Goal: Information Seeking & Learning: Learn about a topic

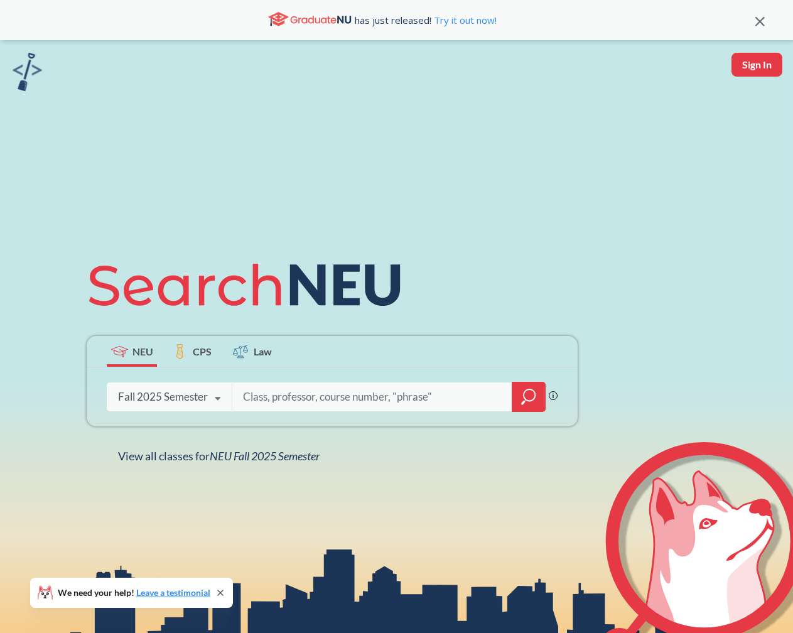
click at [352, 394] on input "search" at bounding box center [372, 397] width 261 height 26
click at [329, 392] on input "search" at bounding box center [372, 397] width 261 height 26
paste input "Z = W^Th +b"
type input "Z"
type input "algorithms"
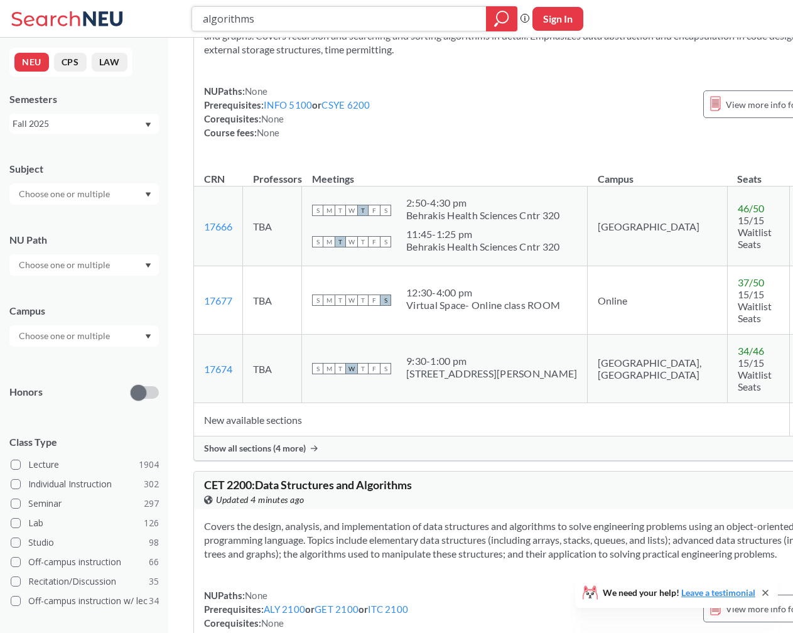
scroll to position [1129, 0]
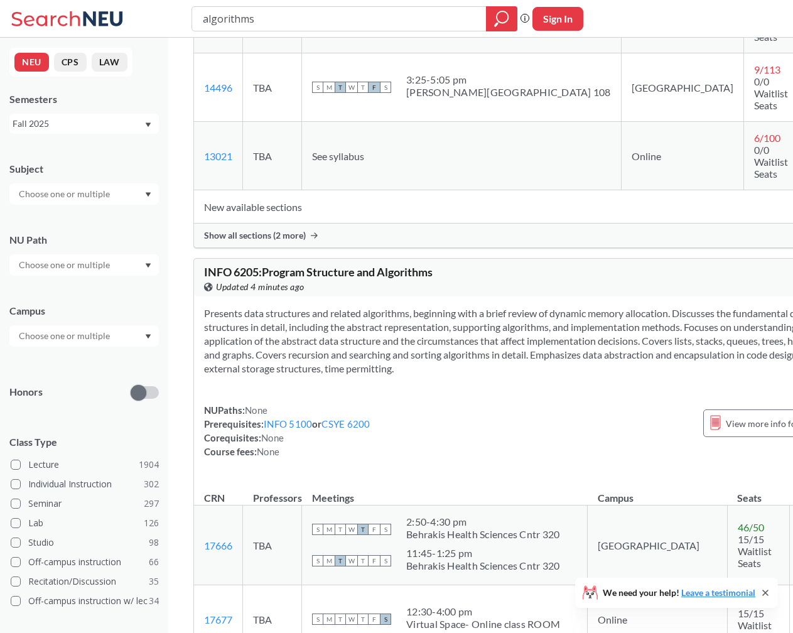
click at [95, 122] on div "Fall 2025" at bounding box center [78, 124] width 131 height 14
click at [85, 210] on div "Summer Full 2025" at bounding box center [83, 220] width 149 height 35
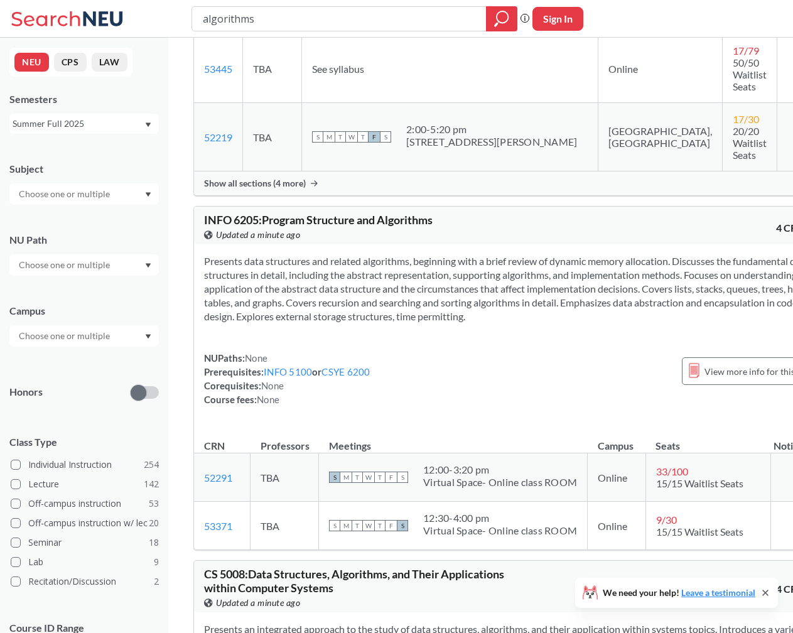
scroll to position [34, 0]
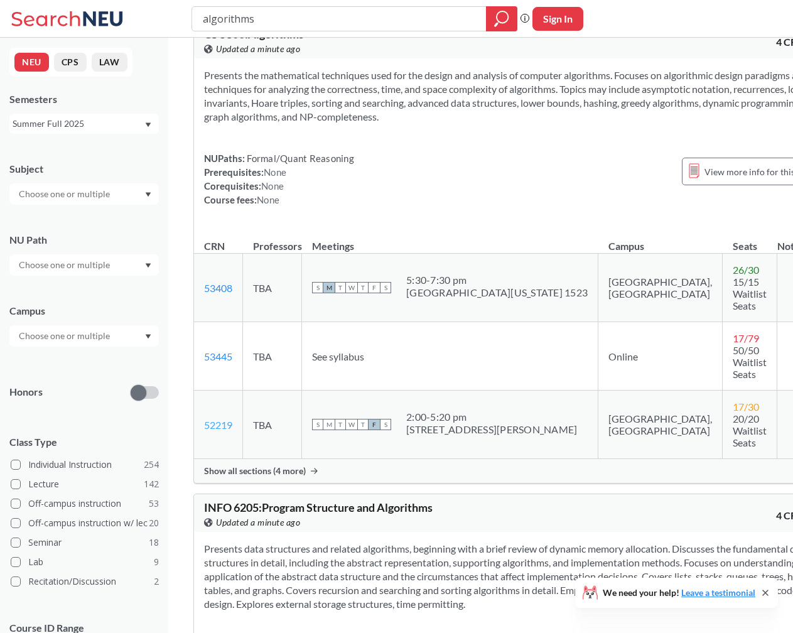
click at [226, 419] on link "52219" at bounding box center [218, 425] width 28 height 12
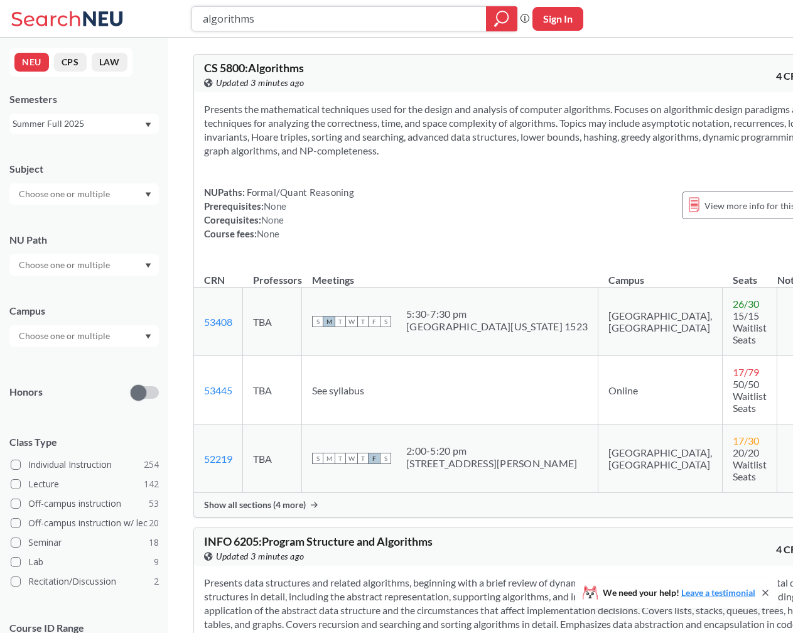
click at [213, 14] on input "algorithms" at bounding box center [340, 18] width 276 height 21
paste input "5800_"
type input "5800_algorithms"
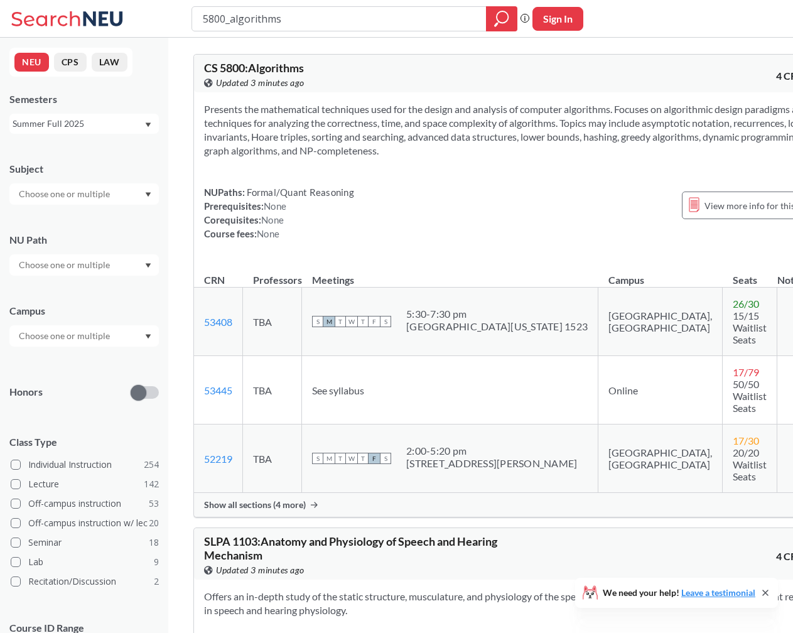
click at [284, 18] on input "5800_algorithms" at bounding box center [340, 18] width 276 height 21
type input "discrete structures"
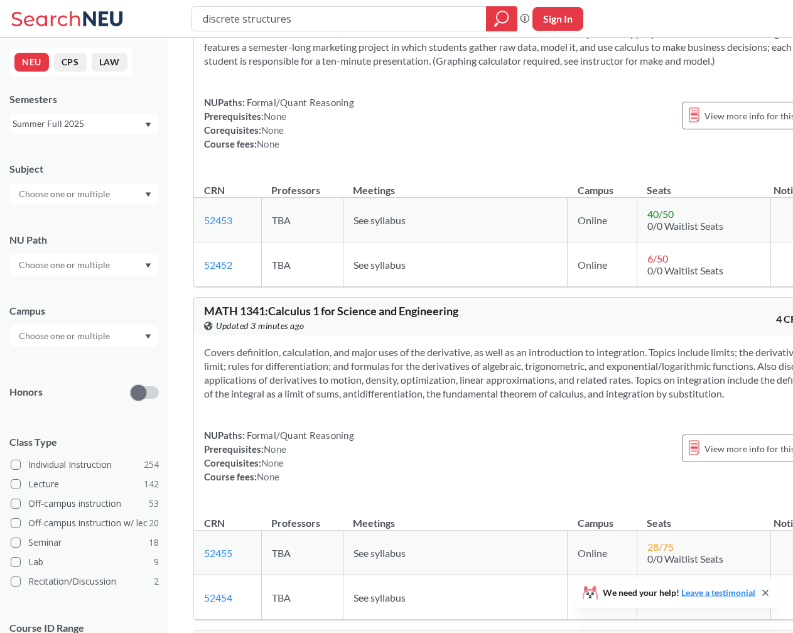
scroll to position [1021, 0]
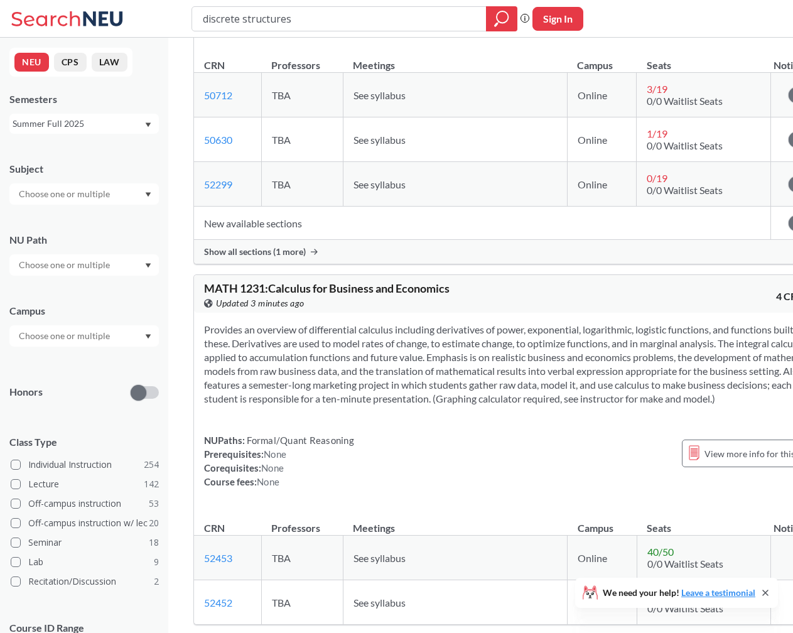
click at [126, 131] on div "Summer Full 2025" at bounding box center [83, 124] width 149 height 20
click at [85, 156] on div "Fall 2025" at bounding box center [87, 151] width 142 height 14
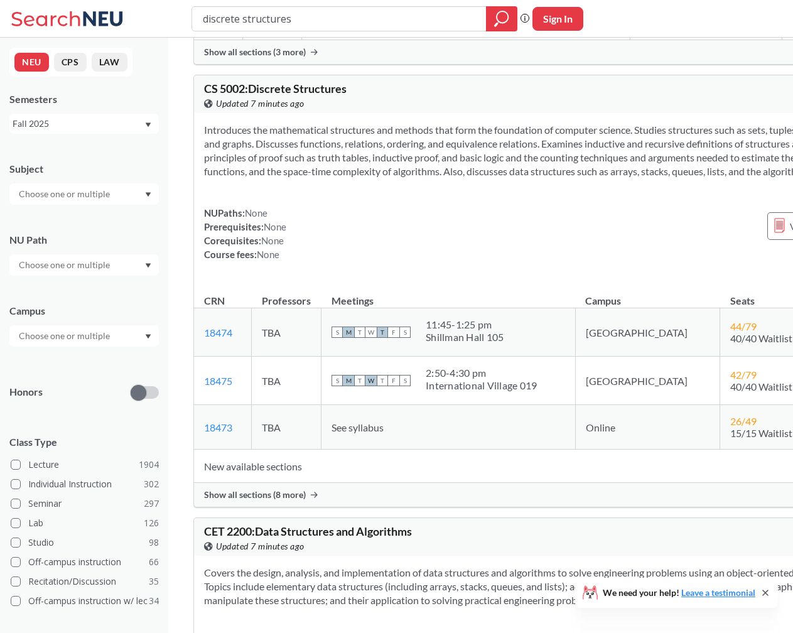
scroll to position [455, 0]
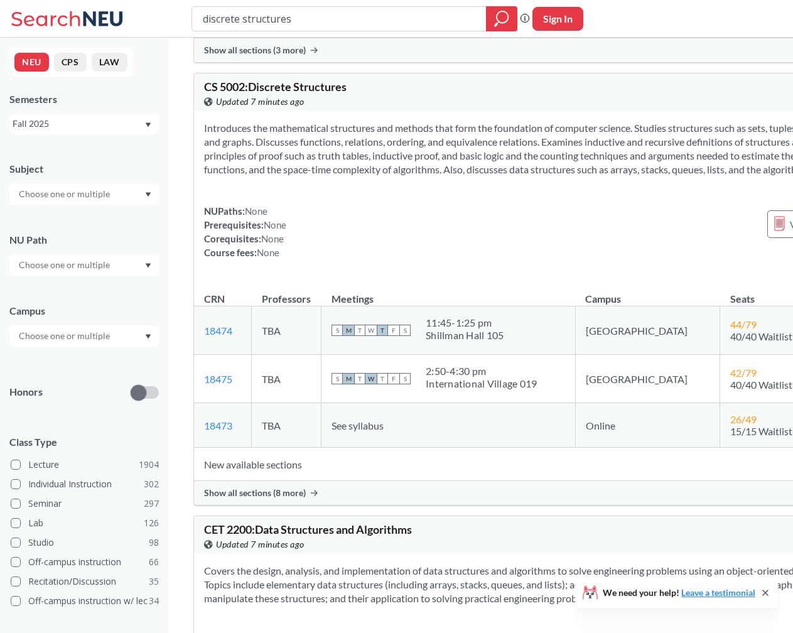
click at [279, 494] on span "Show all sections (8 more)" at bounding box center [255, 492] width 102 height 11
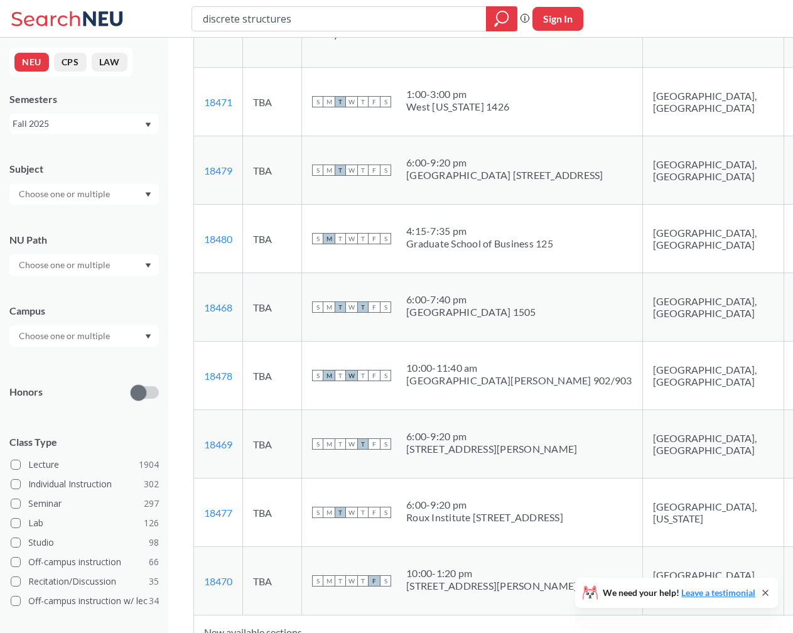
scroll to position [901, 0]
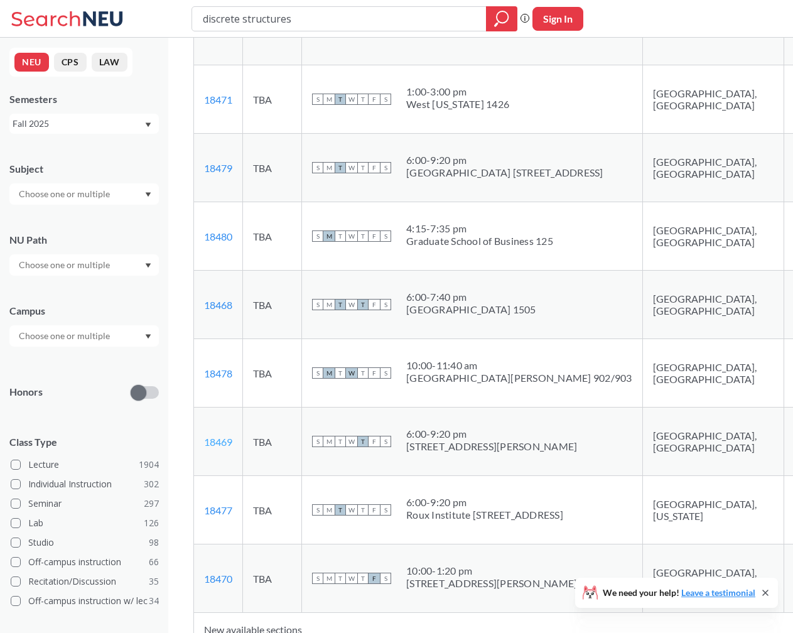
click at [221, 448] on link "18469" at bounding box center [218, 442] width 28 height 12
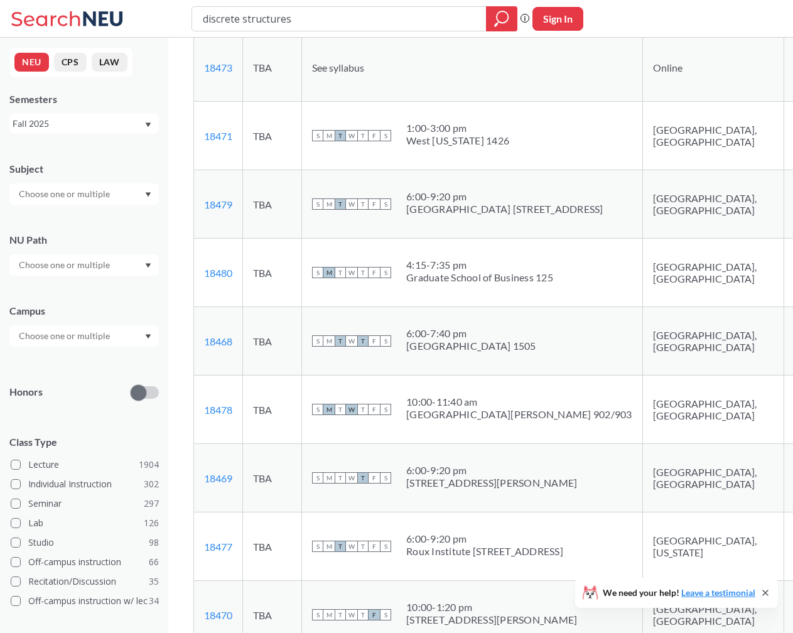
scroll to position [0, 0]
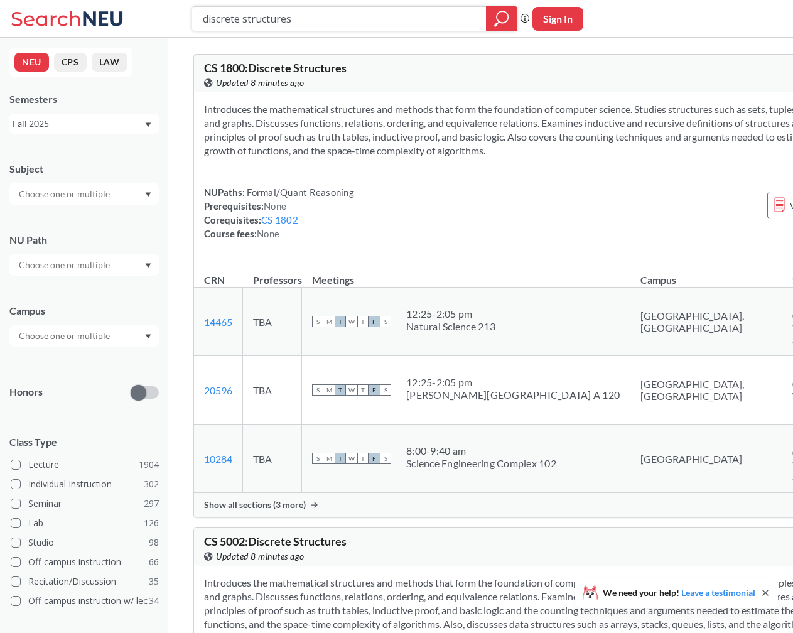
click at [302, 21] on input "discrete structures" at bounding box center [340, 18] width 276 height 21
type input "object oriented design"
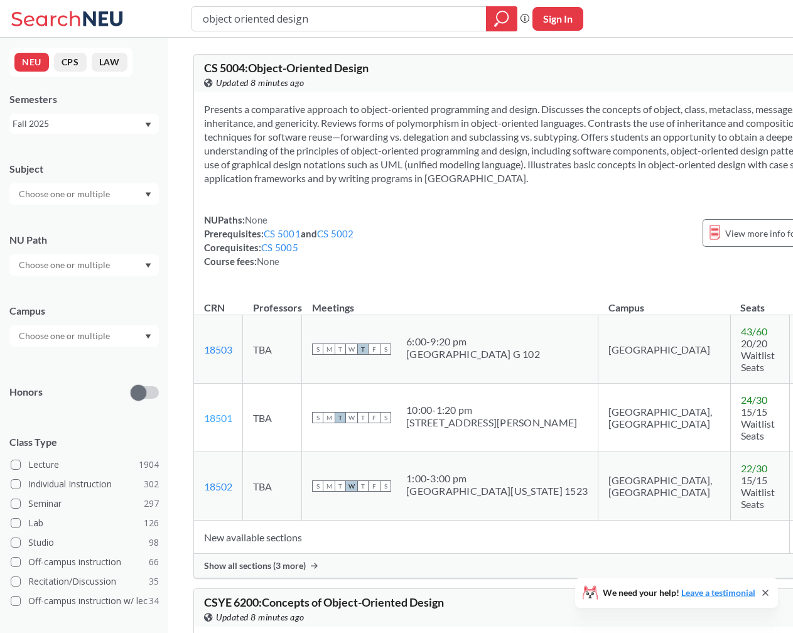
click at [220, 419] on link "18501" at bounding box center [218, 418] width 28 height 12
click at [282, 10] on input "object oriented design" at bounding box center [340, 18] width 276 height 21
type input "data structures algorithms and applications"
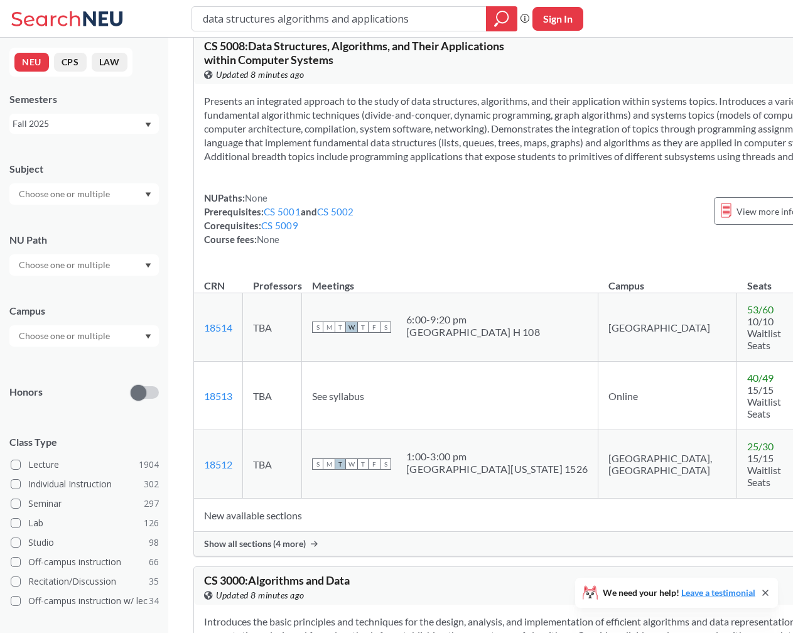
scroll to position [301, 0]
click at [281, 537] on span "Show all sections (4 more)" at bounding box center [255, 542] width 102 height 11
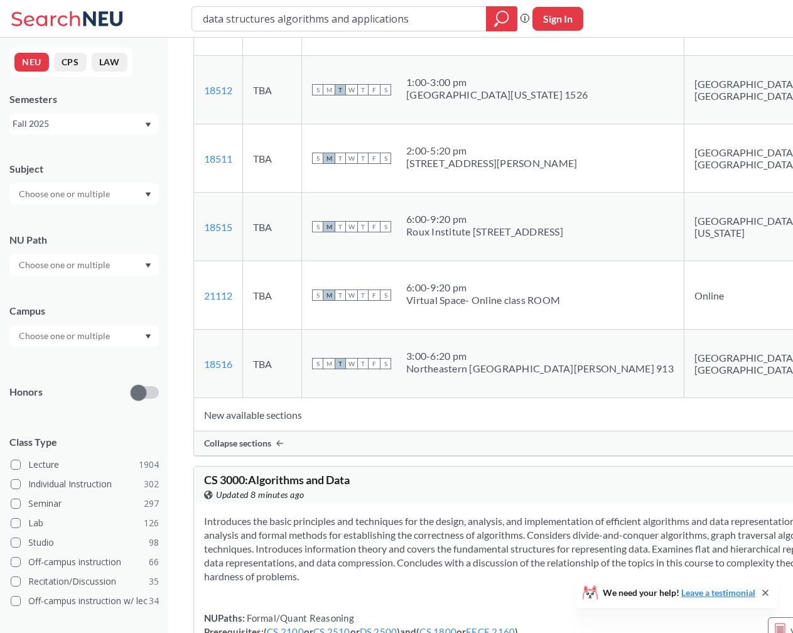
scroll to position [677, 0]
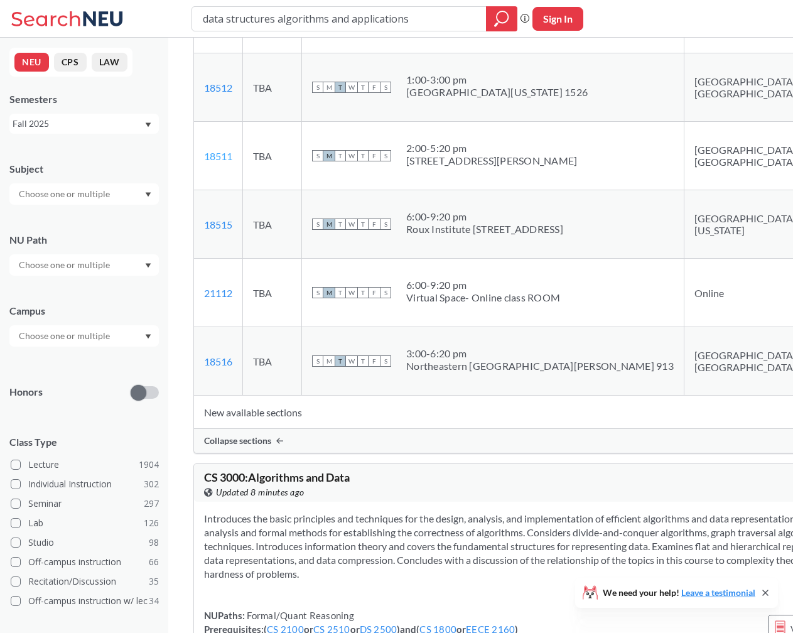
click at [212, 162] on link "18511" at bounding box center [218, 156] width 28 height 12
click at [279, 29] on div "data structures algorithms and applications" at bounding box center [354, 18] width 326 height 25
click at [279, 21] on input "data structures algorithms and applications" at bounding box center [340, 18] width 276 height 21
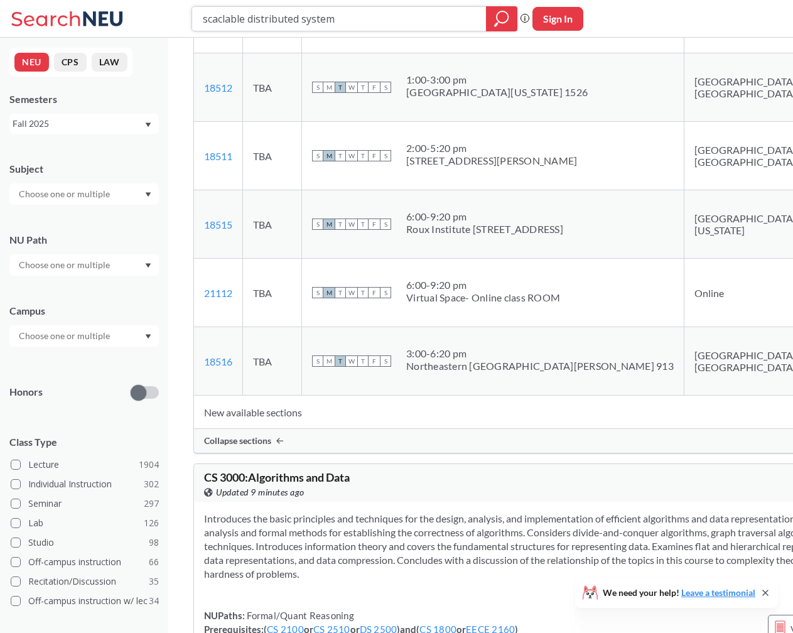
type input "scaclable distributed systems"
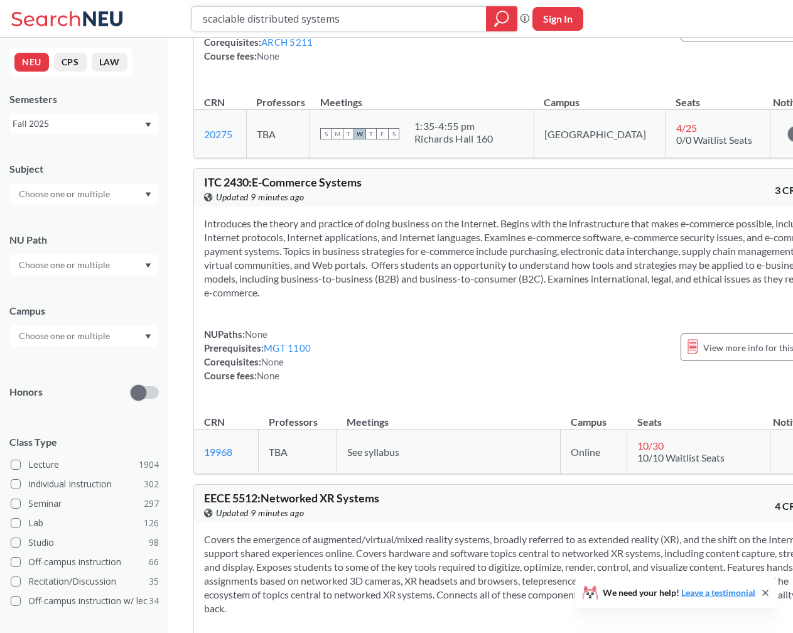
scroll to position [101, 0]
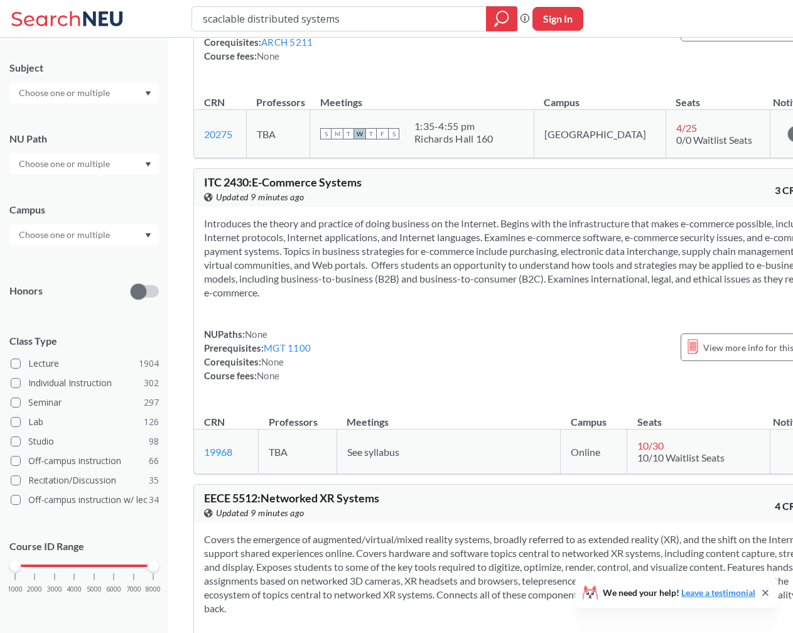
click at [114, 239] on div at bounding box center [83, 234] width 149 height 21
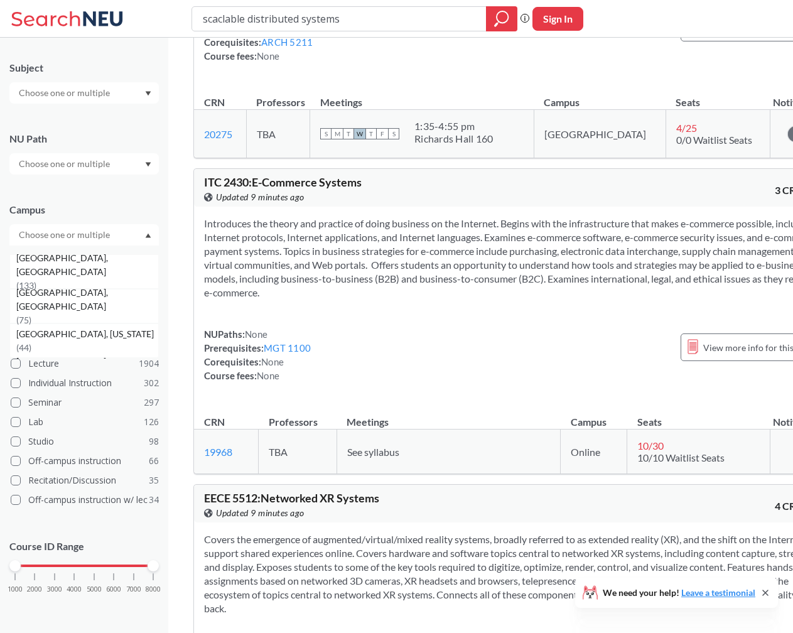
scroll to position [99, 0]
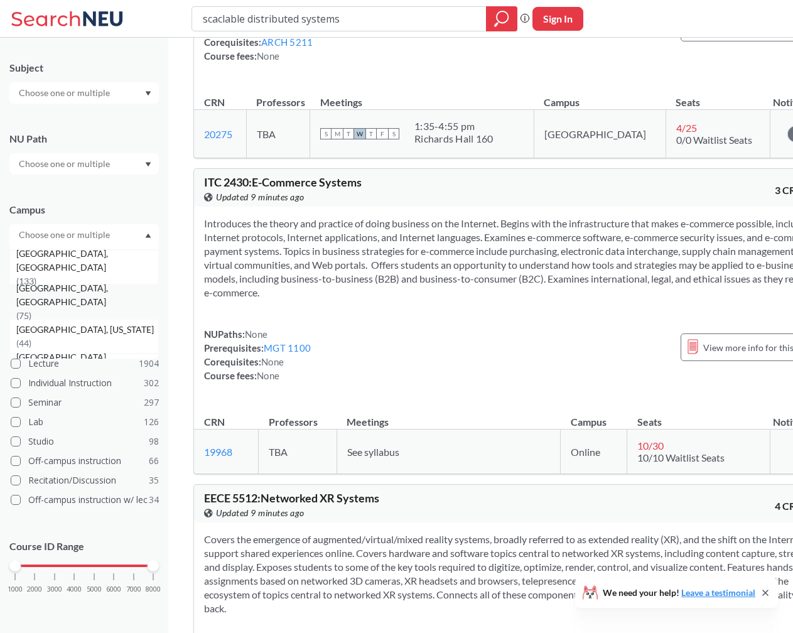
click at [31, 310] on span "( 75 )" at bounding box center [23, 315] width 15 height 11
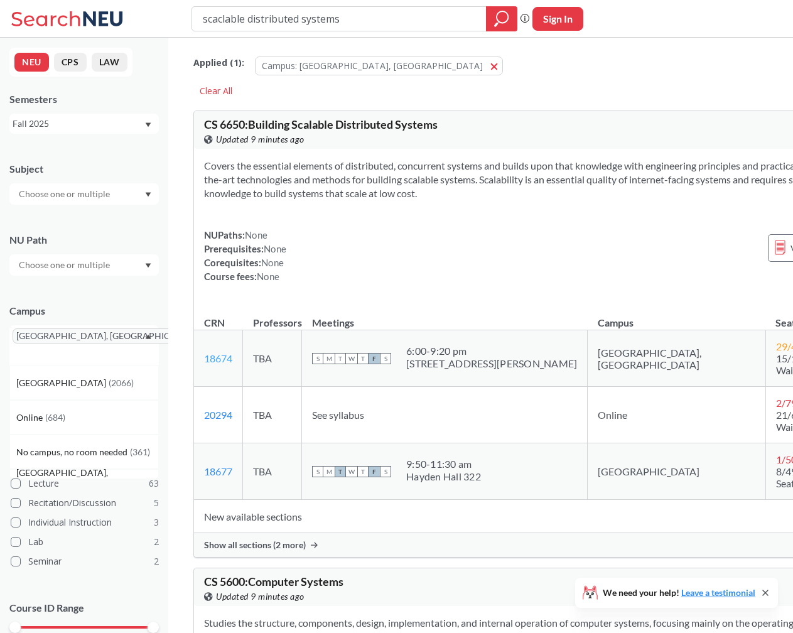
click at [220, 364] on link "18674" at bounding box center [218, 358] width 28 height 12
click at [355, 4] on div "scaclable distributed systems Phrase search guarantees the exact search appears…" at bounding box center [396, 19] width 793 height 38
click at [343, 11] on input "scaclable distributed systems" at bounding box center [340, 18] width 276 height 21
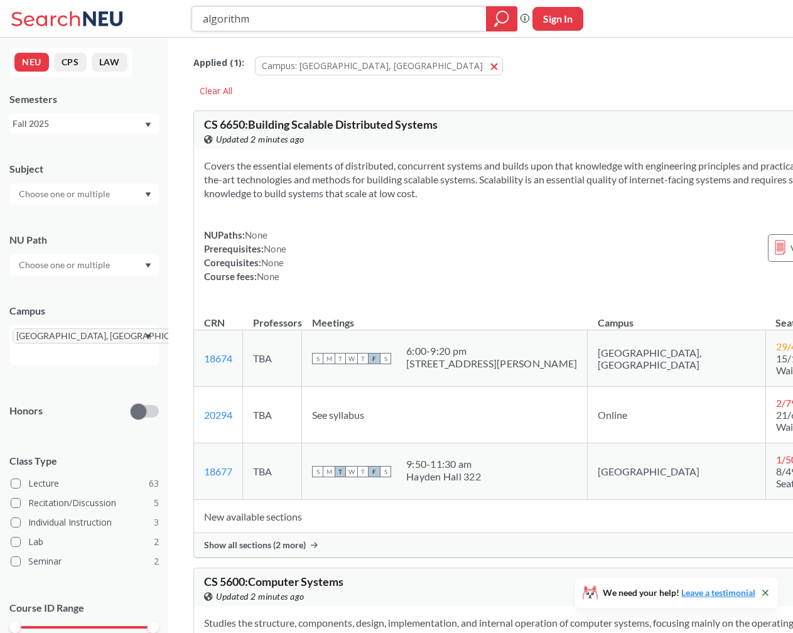
type input "algorithms"
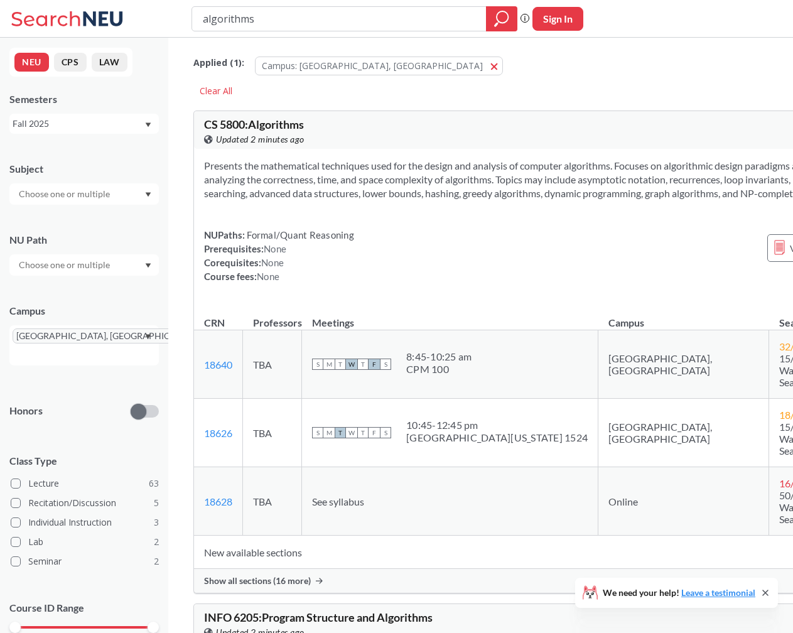
click at [250, 575] on span "Show all sections (16 more)" at bounding box center [257, 580] width 107 height 11
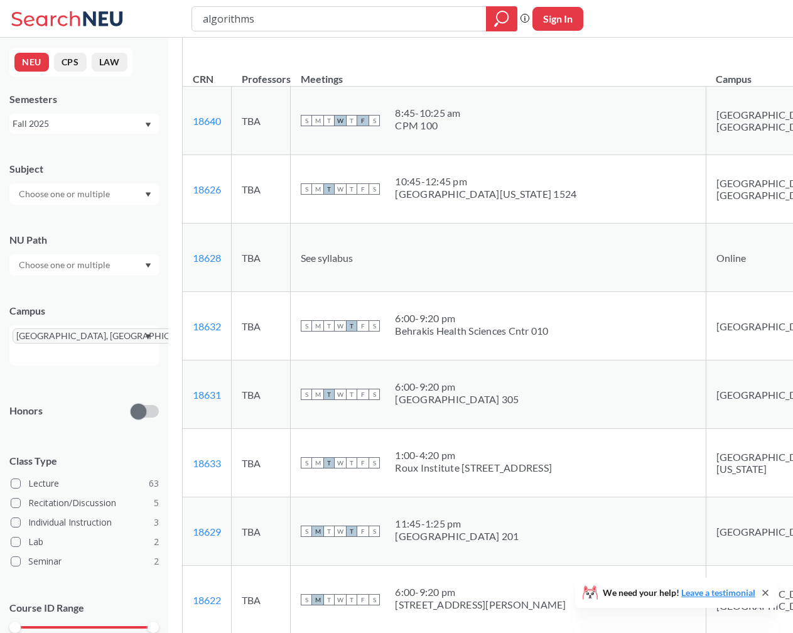
scroll to position [412, 0]
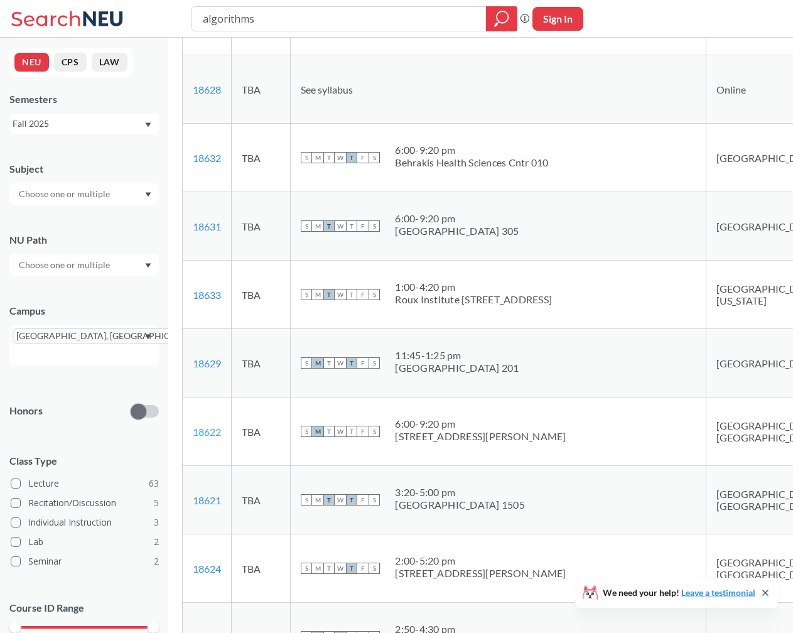
click at [217, 438] on link "18622" at bounding box center [207, 432] width 28 height 12
